Goal: Information Seeking & Learning: Understand process/instructions

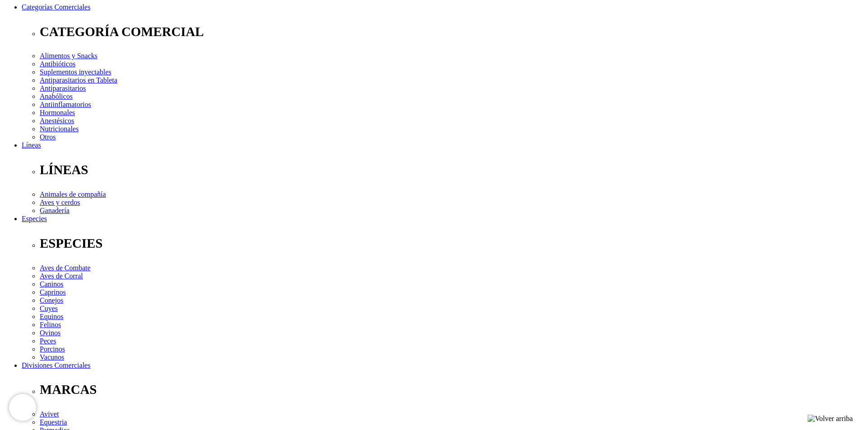
scroll to position [271, 0]
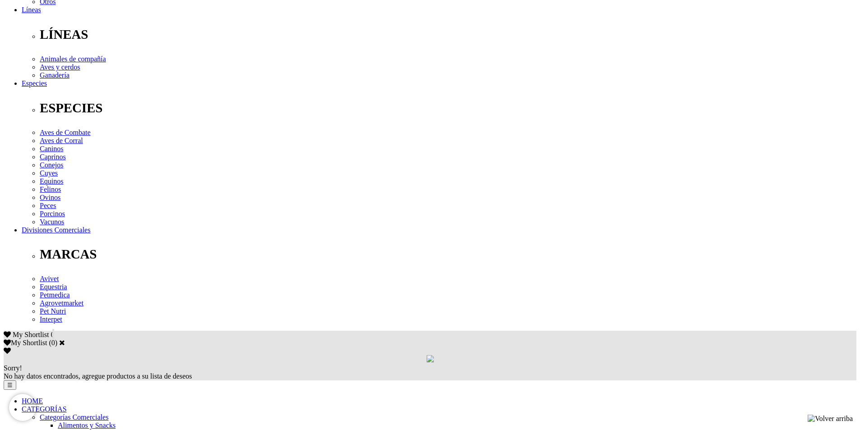
drag, startPoint x: 533, startPoint y: 207, endPoint x: 564, endPoint y: 204, distance: 30.8
drag, startPoint x: 475, startPoint y: 206, endPoint x: 566, endPoint y: 195, distance: 91.8
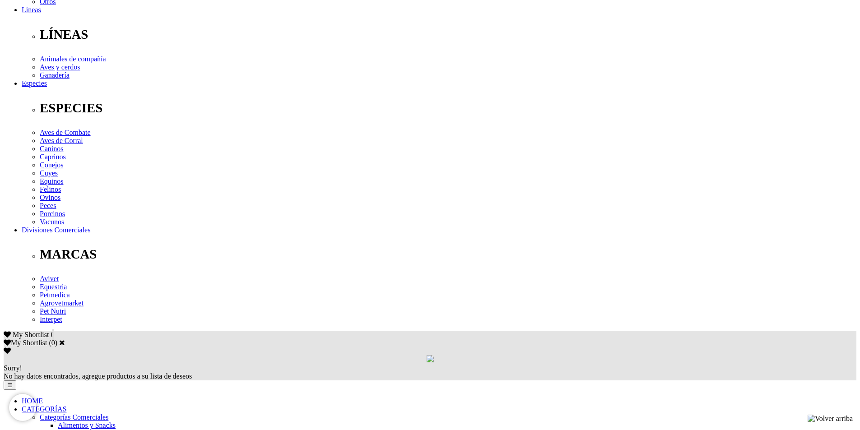
drag, startPoint x: 473, startPoint y: 207, endPoint x: 564, endPoint y: 204, distance: 91.2
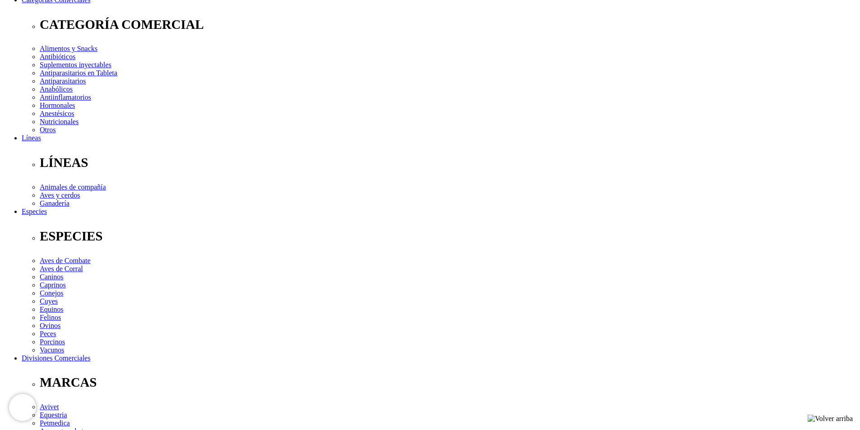
scroll to position [181, 0]
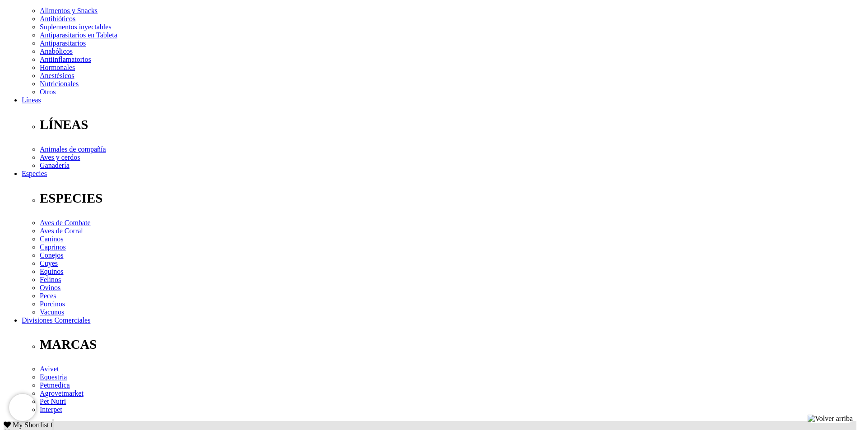
drag, startPoint x: 440, startPoint y: 318, endPoint x: 154, endPoint y: 296, distance: 286.2
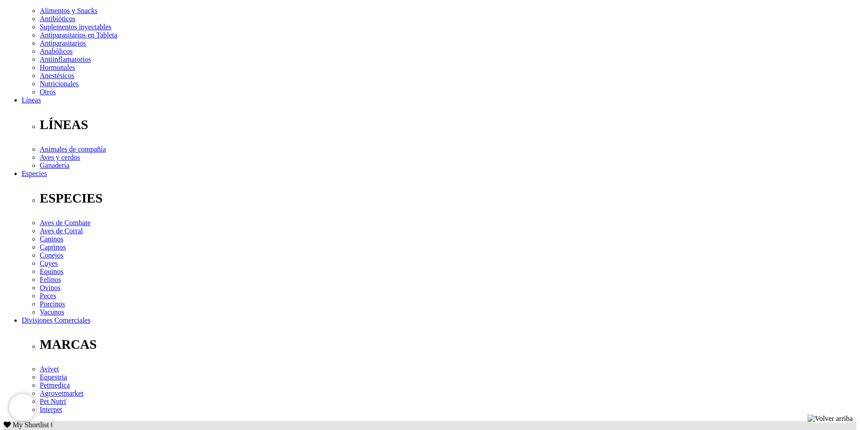
drag, startPoint x: 563, startPoint y: 297, endPoint x: 536, endPoint y: 297, distance: 27.1
drag, startPoint x: 540, startPoint y: 296, endPoint x: 533, endPoint y: 298, distance: 7.4
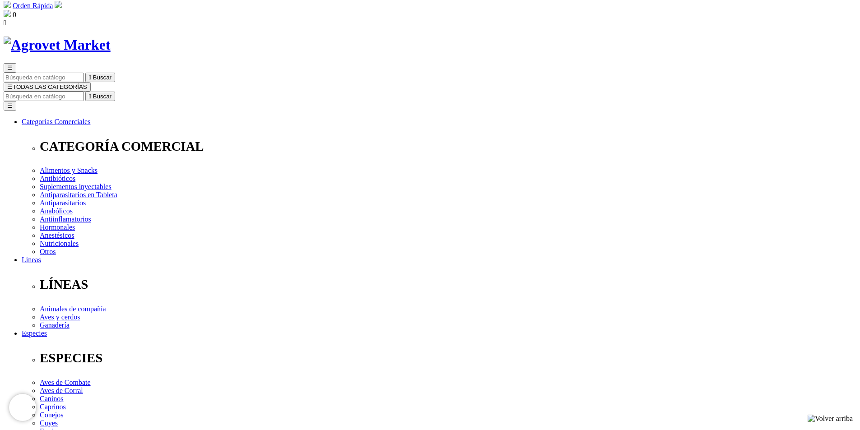
scroll to position [0, 0]
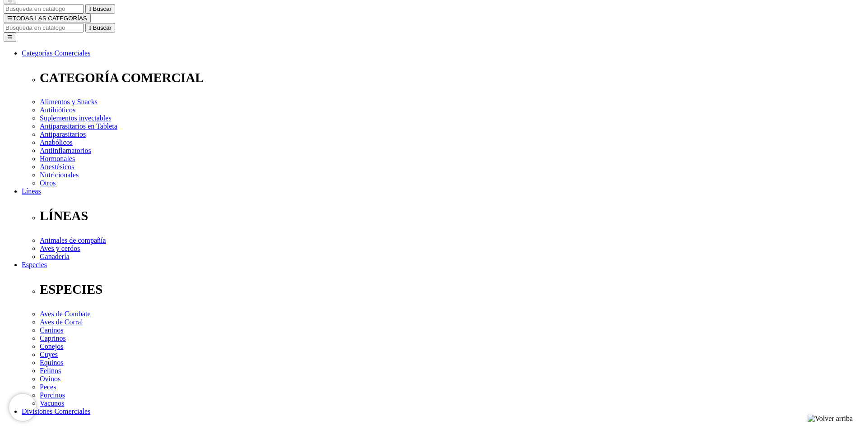
scroll to position [90, 0]
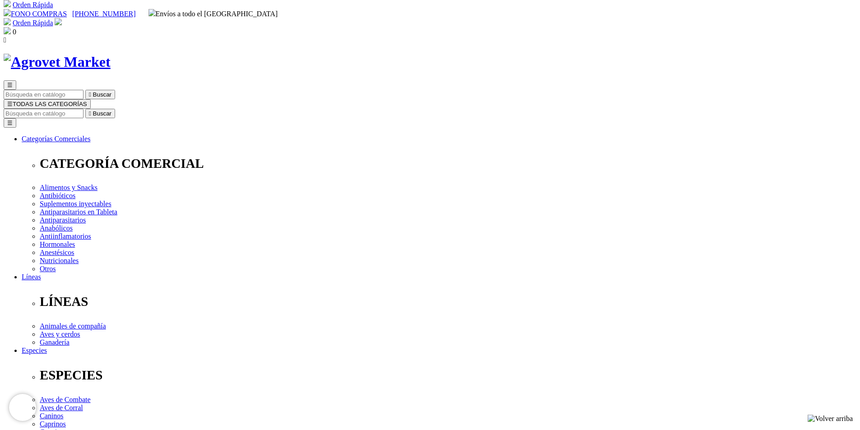
scroll to position [0, 0]
